Goal: Navigation & Orientation: Understand site structure

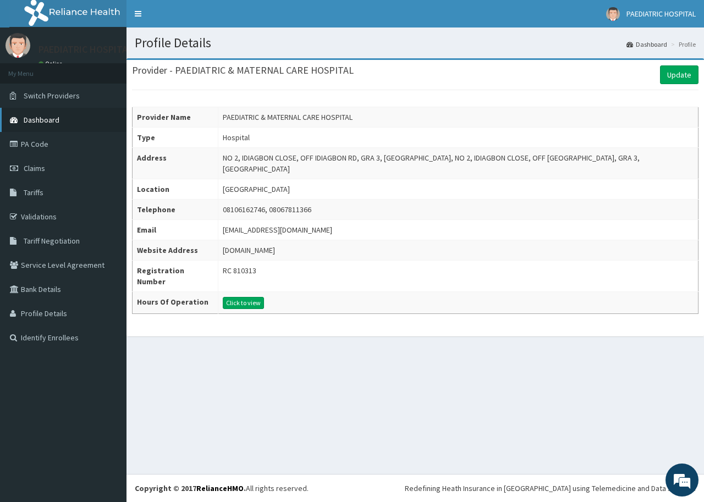
click at [90, 119] on link "Dashboard" at bounding box center [63, 120] width 126 height 24
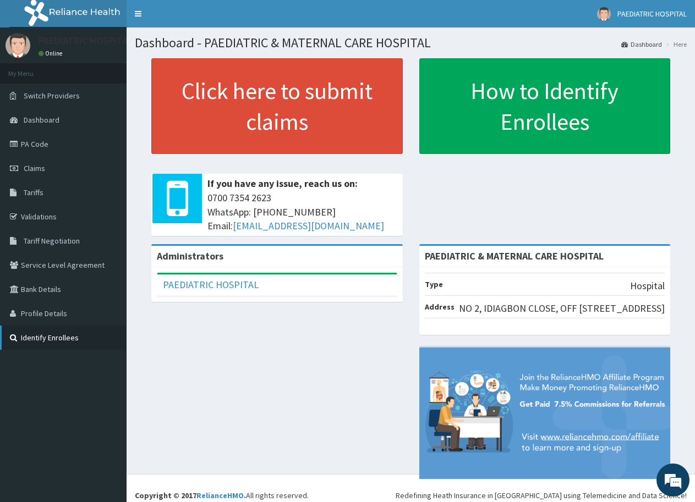
click at [45, 336] on link "Identify Enrollees" at bounding box center [63, 338] width 126 height 24
click at [56, 92] on span "Switch Providers" at bounding box center [52, 96] width 56 height 10
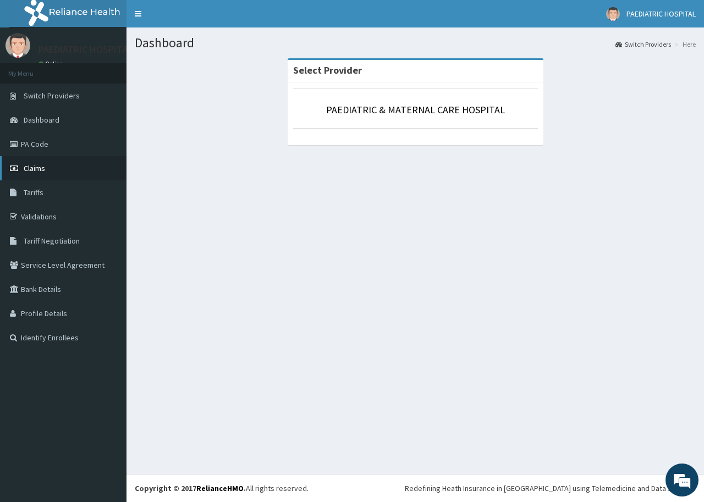
click at [41, 170] on span "Claims" at bounding box center [34, 168] width 21 height 10
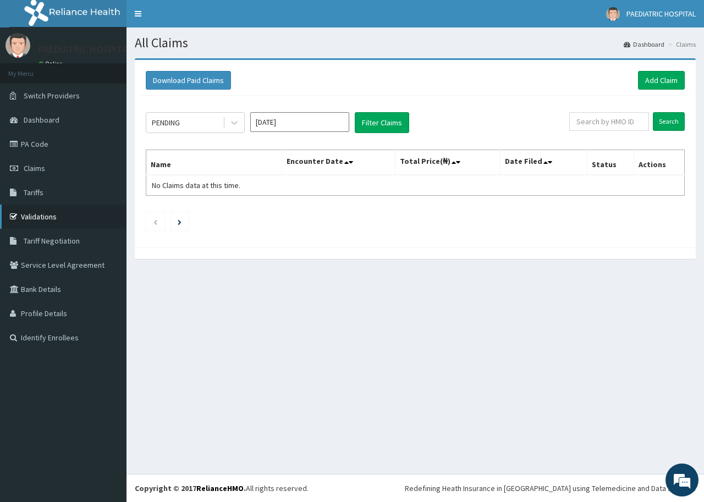
click at [80, 219] on link "Validations" at bounding box center [63, 217] width 126 height 24
